Goal: Task Accomplishment & Management: Use online tool/utility

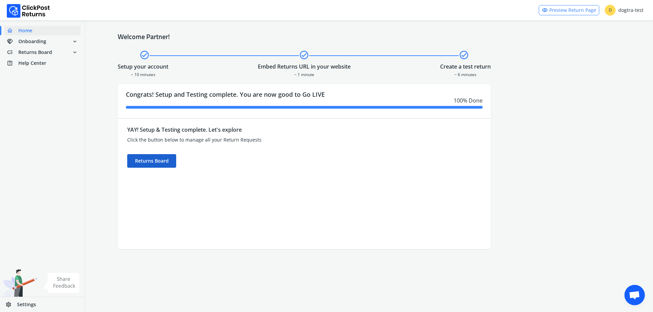
click at [150, 161] on div "Returns Board" at bounding box center [151, 161] width 49 height 14
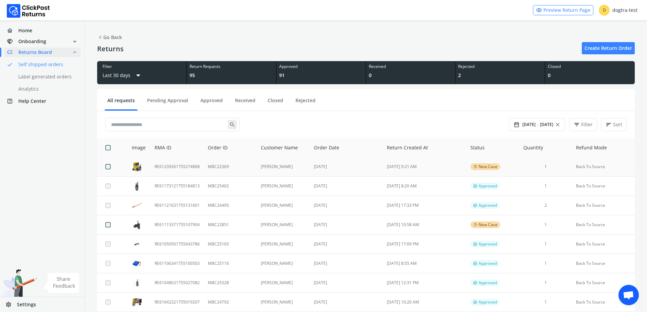
click at [289, 166] on td "[PERSON_NAME]" at bounding box center [283, 166] width 53 height 19
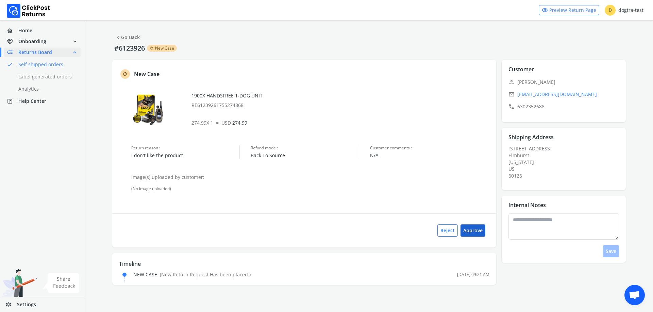
click at [473, 228] on button "Approve" at bounding box center [472, 231] width 25 height 12
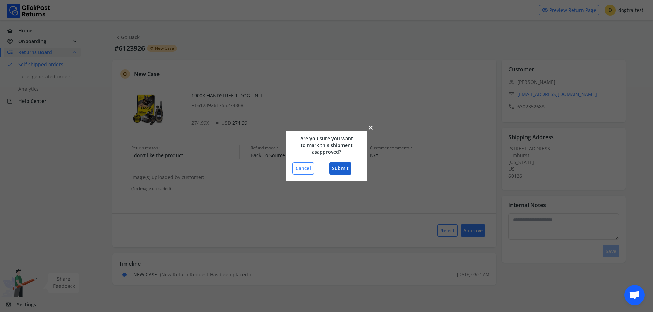
click at [346, 168] on button "Submit" at bounding box center [340, 168] width 22 height 12
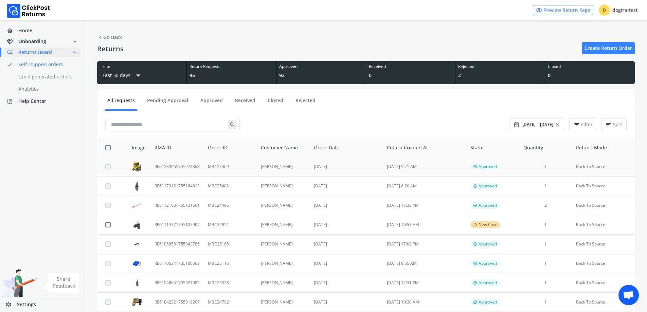
click at [277, 166] on td "[PERSON_NAME]" at bounding box center [283, 166] width 53 height 19
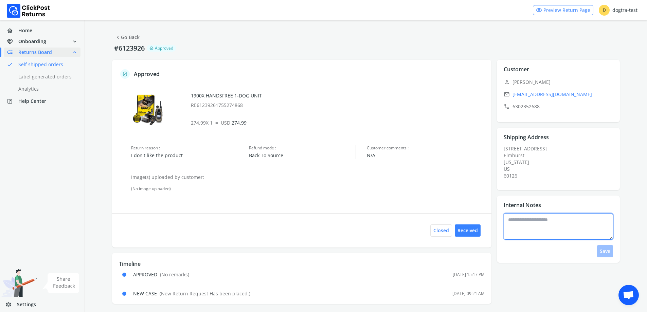
click at [528, 232] on textarea at bounding box center [558, 226] width 109 height 27
type textarea "**********"
click at [612, 250] on button "Save" at bounding box center [605, 251] width 16 height 12
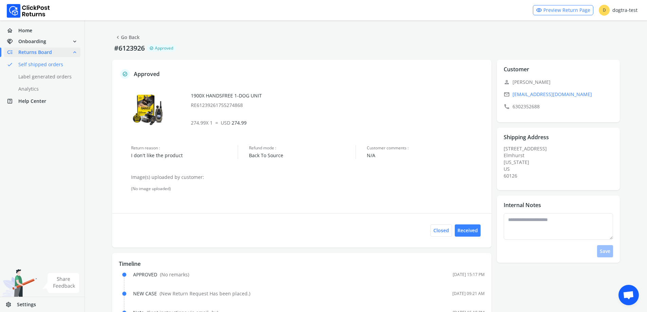
click at [122, 37] on link "chevron_left Go Back" at bounding box center [127, 38] width 25 height 10
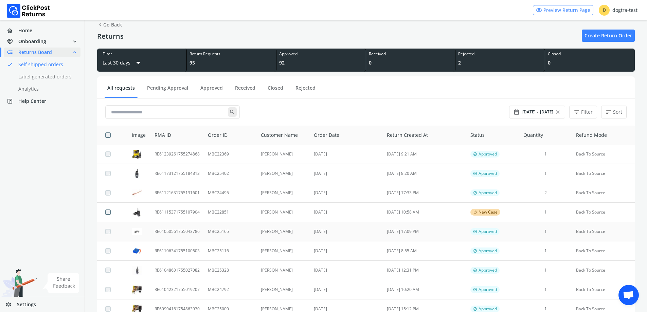
scroll to position [34, 0]
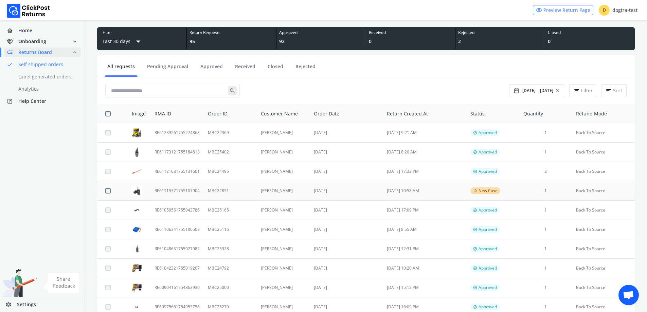
click at [417, 187] on td "[DATE] 10:58 AM" at bounding box center [425, 190] width 84 height 19
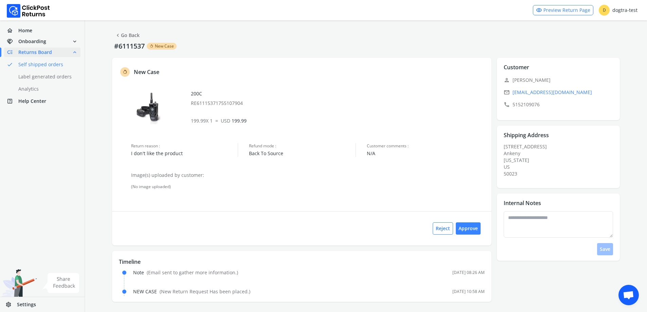
scroll to position [3, 0]
click at [128, 34] on link "chevron_left Go Back" at bounding box center [127, 35] width 25 height 10
